Goal: Transaction & Acquisition: Purchase product/service

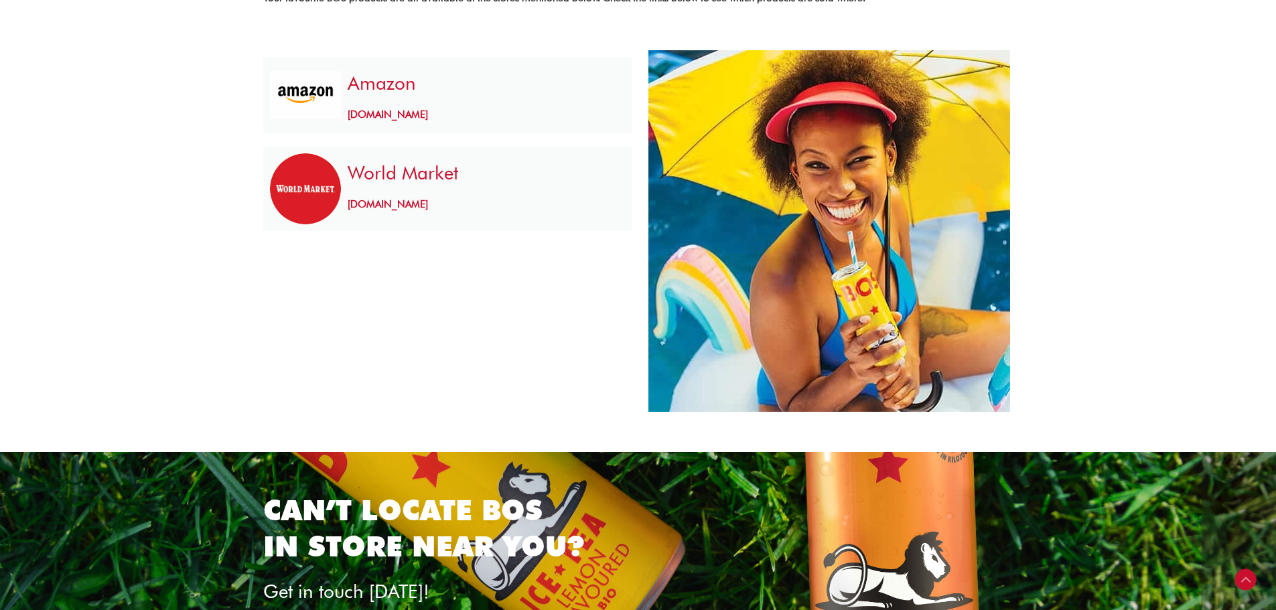
scroll to position [536, 0]
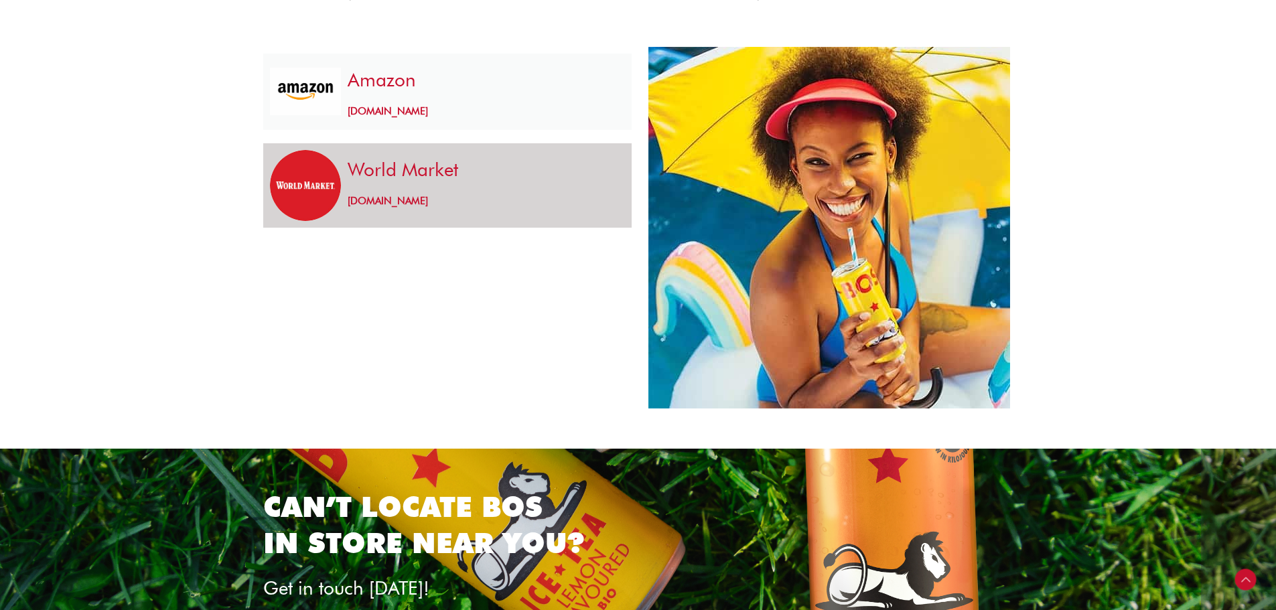
click at [415, 172] on link "World Market" at bounding box center [403, 169] width 111 height 23
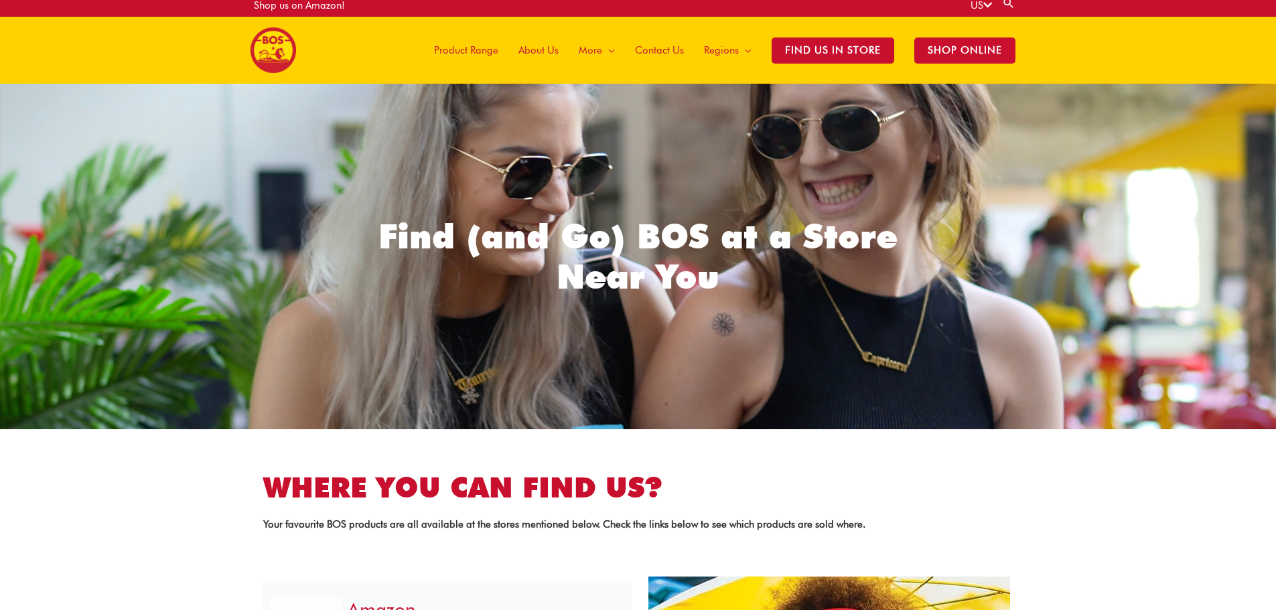
scroll to position [0, 0]
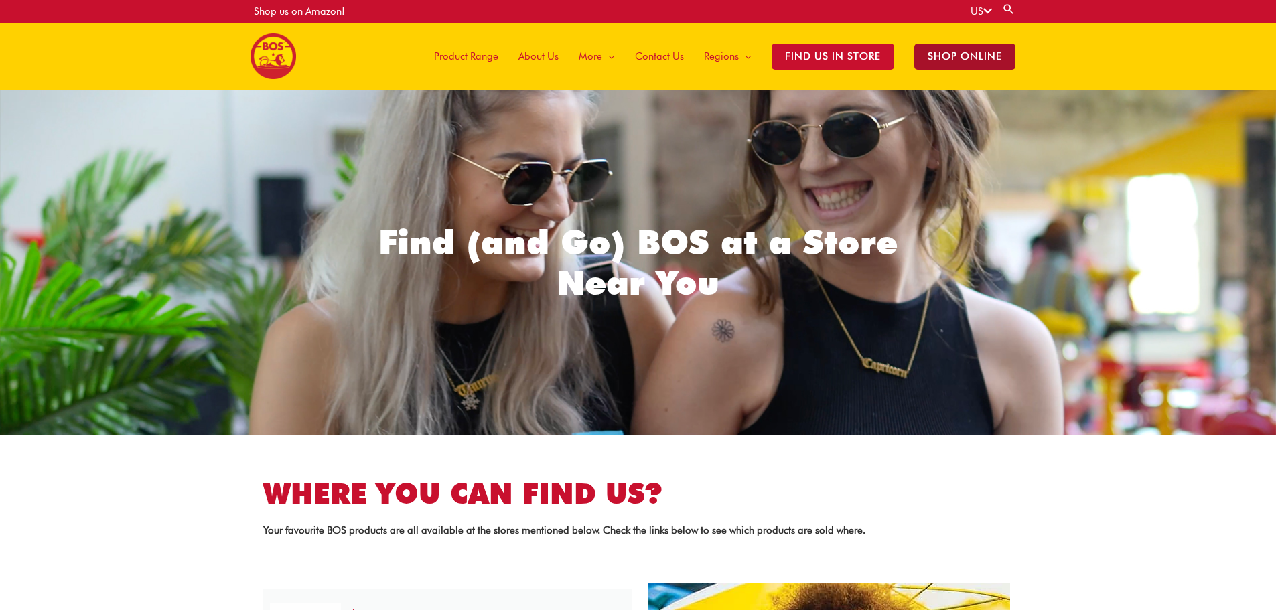
click at [945, 59] on span "SHOP ONLINE" at bounding box center [965, 57] width 101 height 26
click at [1008, 5] on link "Search" at bounding box center [1008, 9] width 13 height 13
click at [886, 12] on input "Search for:" at bounding box center [946, 9] width 157 height 18
type input "****"
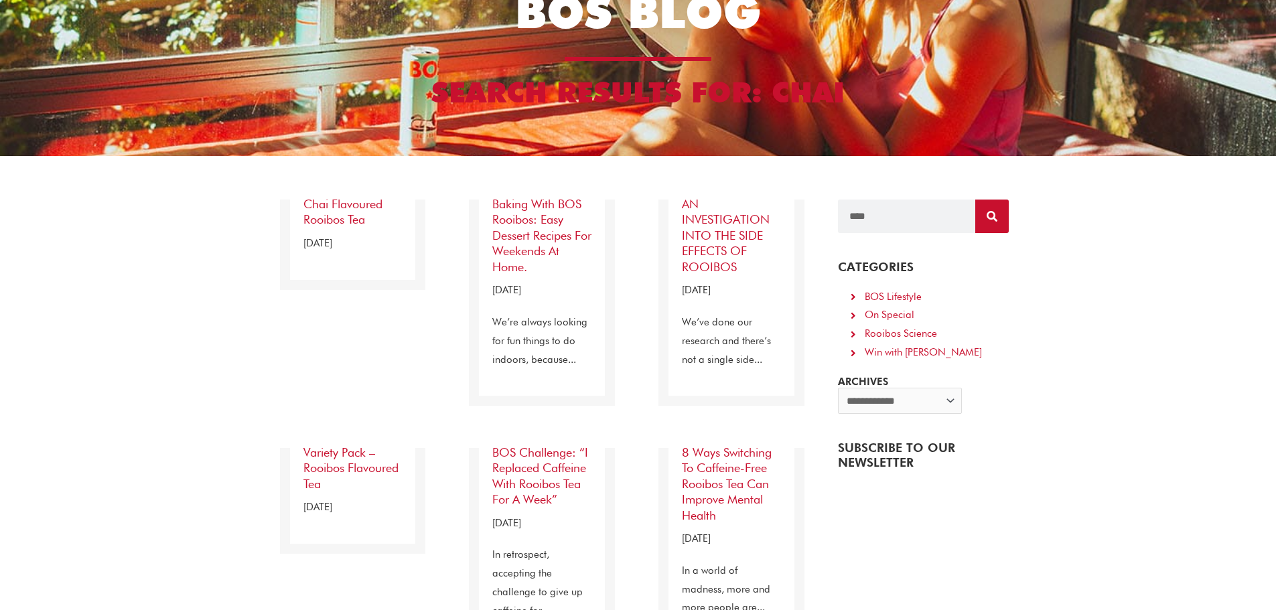
scroll to position [134, 0]
